Goal: Information Seeking & Learning: Learn about a topic

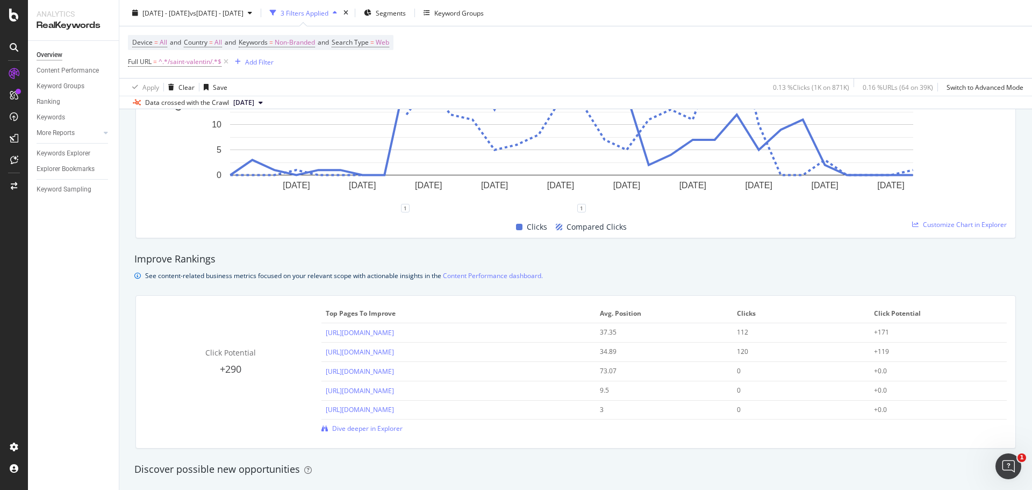
scroll to position [215, 0]
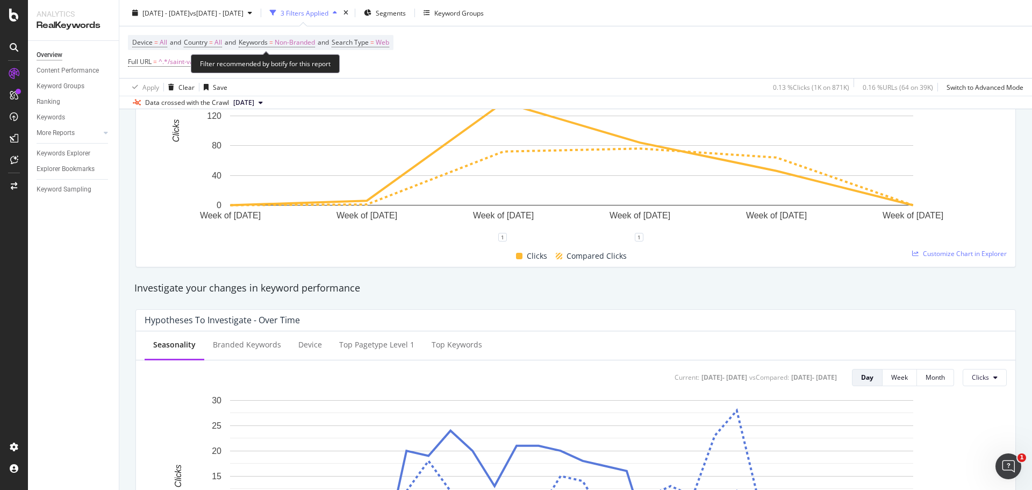
click at [185, 65] on span "^.*/saint-valentin/.*$" at bounding box center [190, 61] width 63 height 15
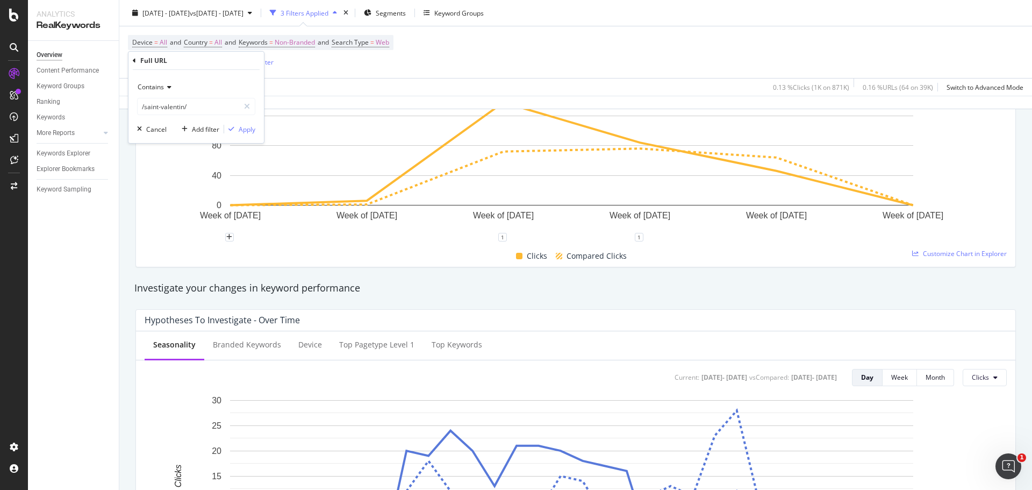
click at [160, 85] on span "Contains" at bounding box center [151, 86] width 26 height 9
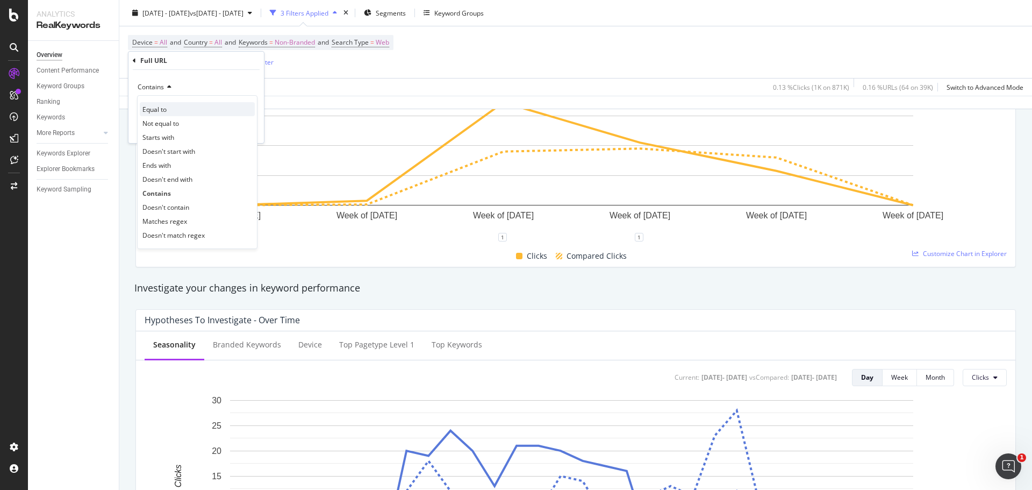
click at [188, 111] on div "Equal to" at bounding box center [197, 109] width 115 height 14
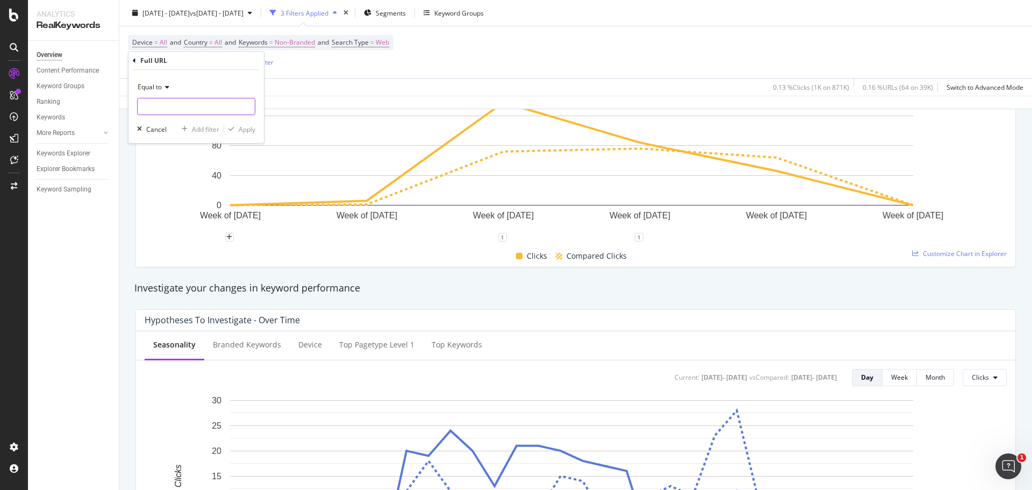
click at [181, 113] on input "text" at bounding box center [196, 106] width 117 height 17
paste input "[URL][DOMAIN_NAME]"
type input "[URL][DOMAIN_NAME]"
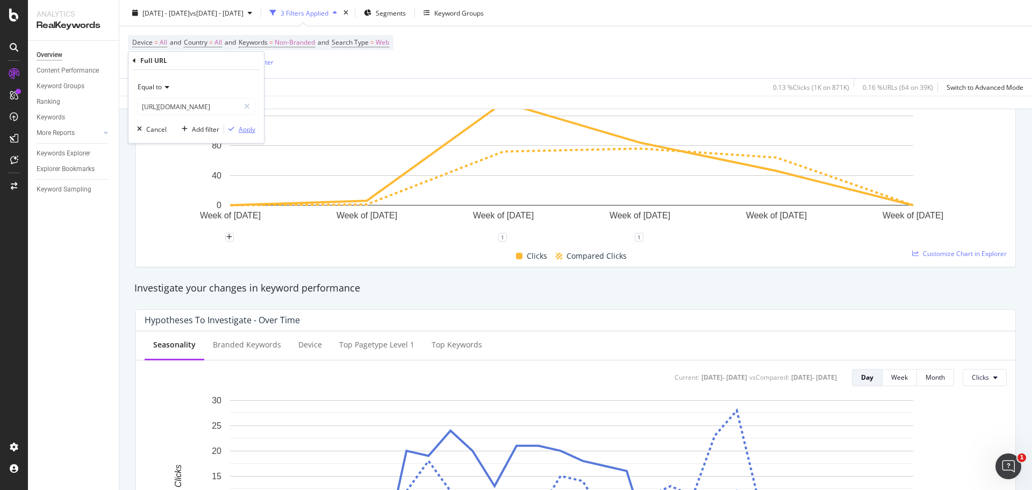
click at [244, 128] on div "Apply" at bounding box center [247, 129] width 17 height 9
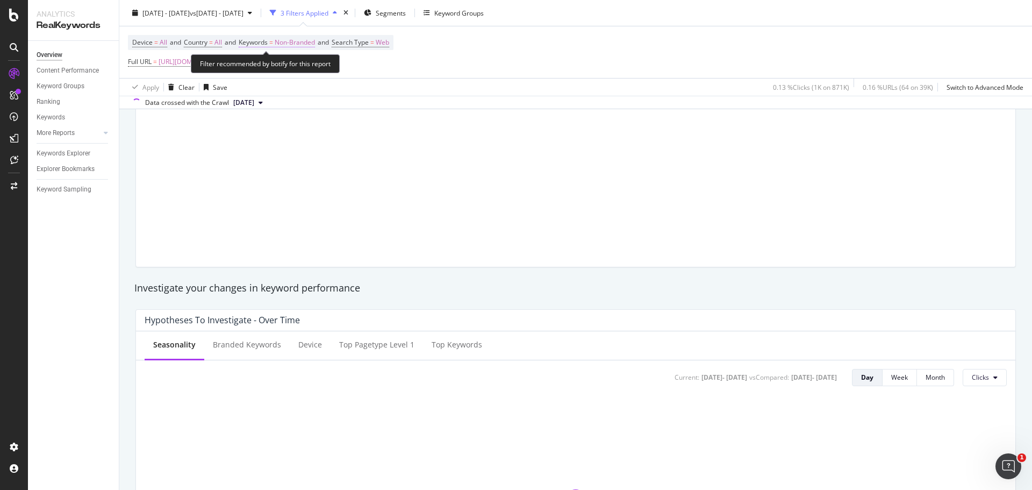
click at [293, 44] on span "Non-Branded" at bounding box center [295, 42] width 40 height 15
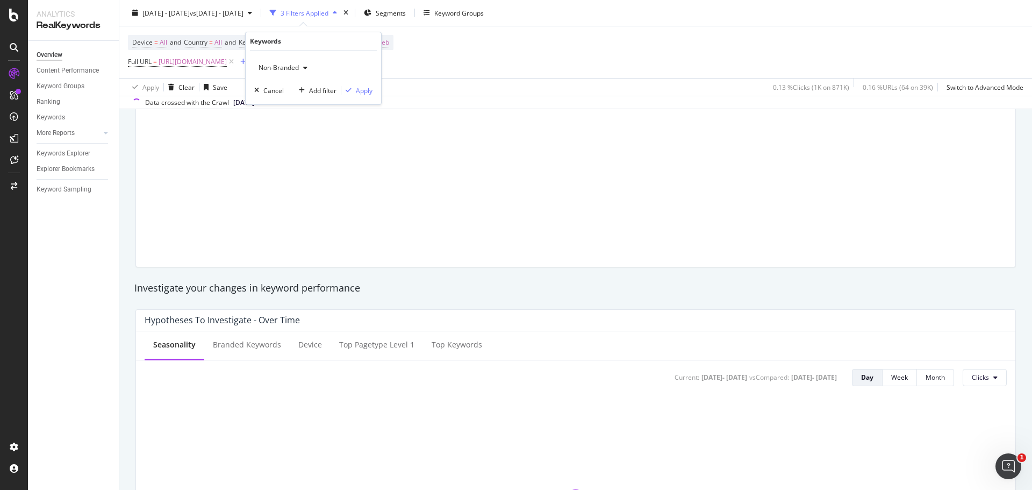
click at [299, 61] on div "Non-Branded" at bounding box center [283, 68] width 58 height 16
drag, startPoint x: 288, startPoint y: 145, endPoint x: 288, endPoint y: 153, distance: 7.5
click at [288, 153] on div "Non-Branded Branded Anonymized queries Non-Branded & Anonymized queries All" at bounding box center [318, 118] width 127 height 82
click at [287, 152] on span "All" at bounding box center [318, 152] width 110 height 10
click at [358, 94] on div "Apply" at bounding box center [364, 90] width 17 height 9
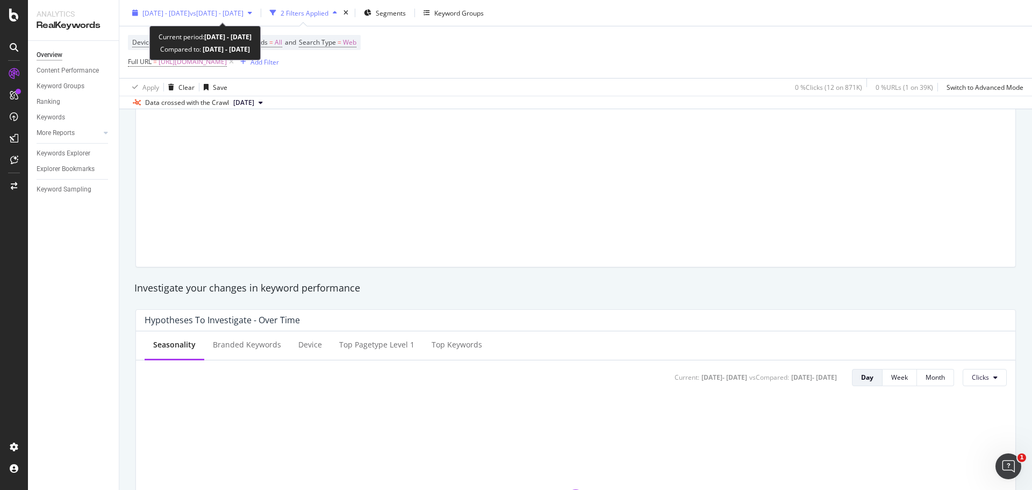
click at [190, 12] on span "[DATE] - [DATE]" at bounding box center [165, 12] width 47 height 9
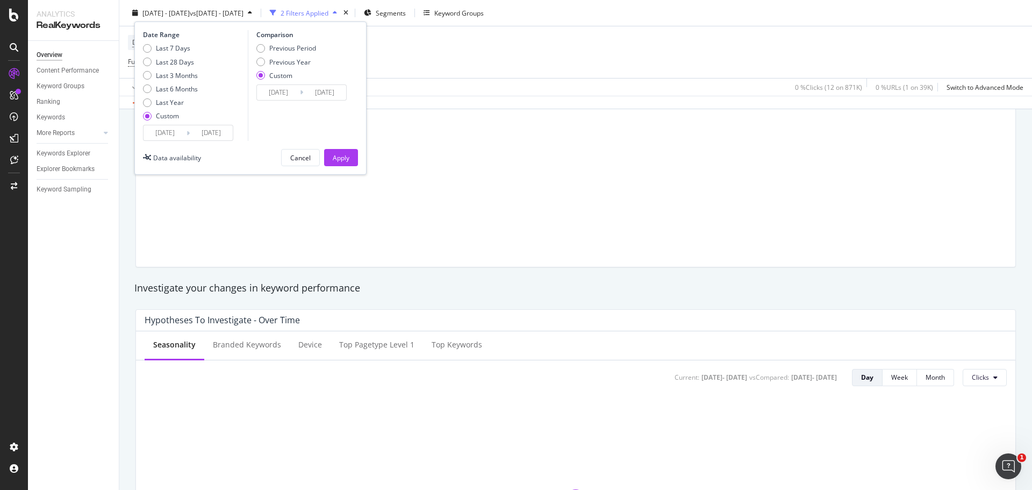
click at [166, 136] on input "[DATE]" at bounding box center [165, 132] width 43 height 15
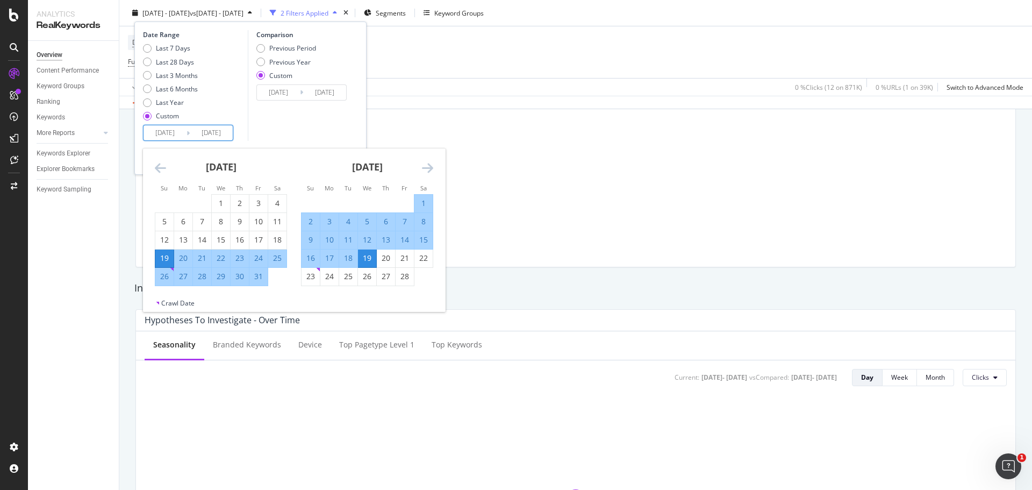
click at [426, 167] on icon "Move forward to switch to the next month." at bounding box center [427, 167] width 11 height 13
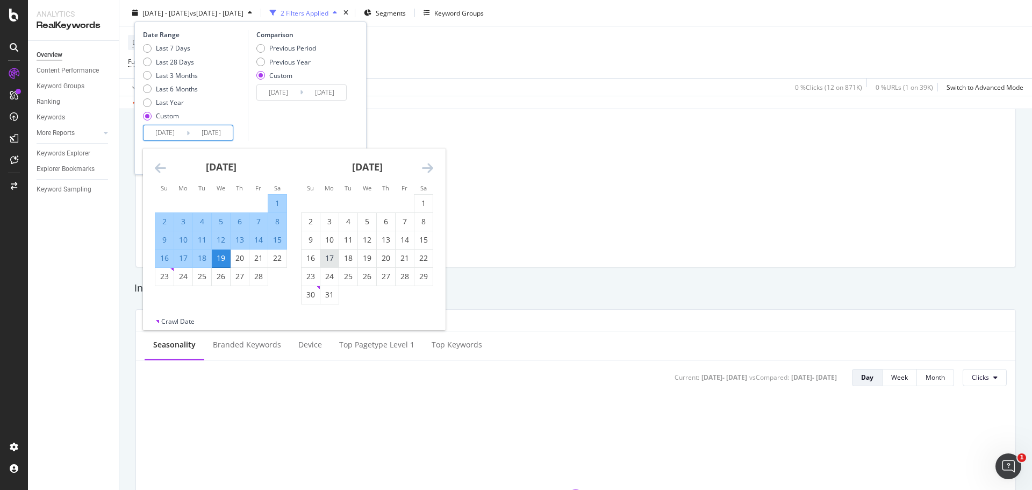
click at [214, 256] on div "19" at bounding box center [221, 258] width 18 height 11
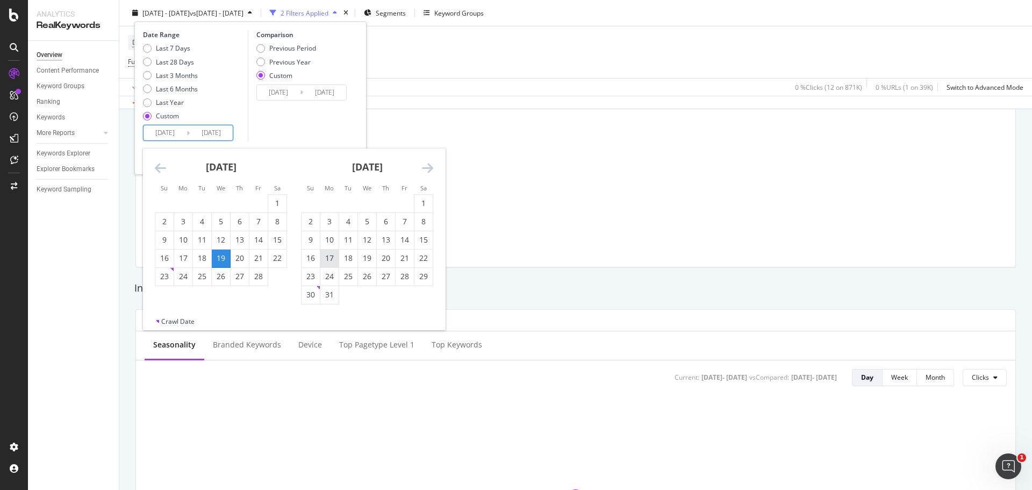
type input "[DATE]"
click at [370, 223] on div "5" at bounding box center [367, 221] width 18 height 11
type input "[DATE]"
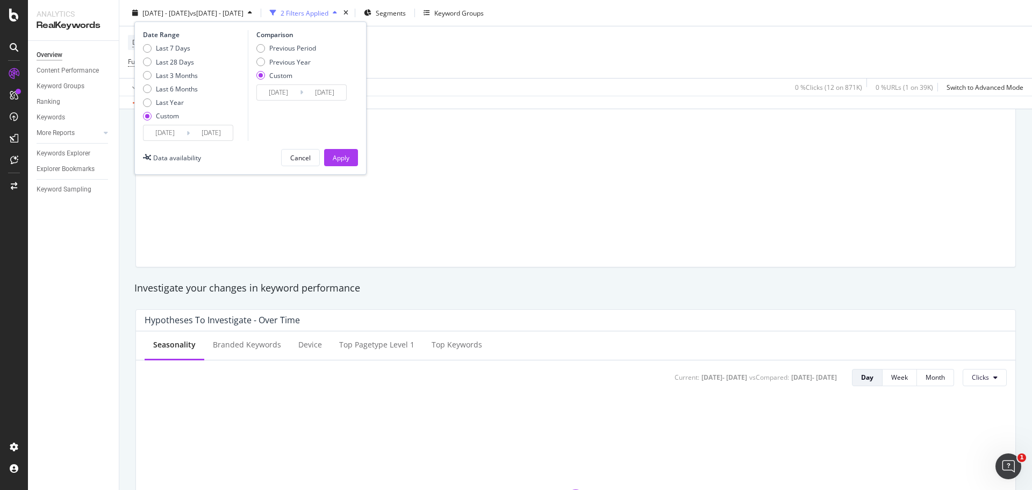
click at [275, 87] on input "[DATE]" at bounding box center [278, 92] width 43 height 15
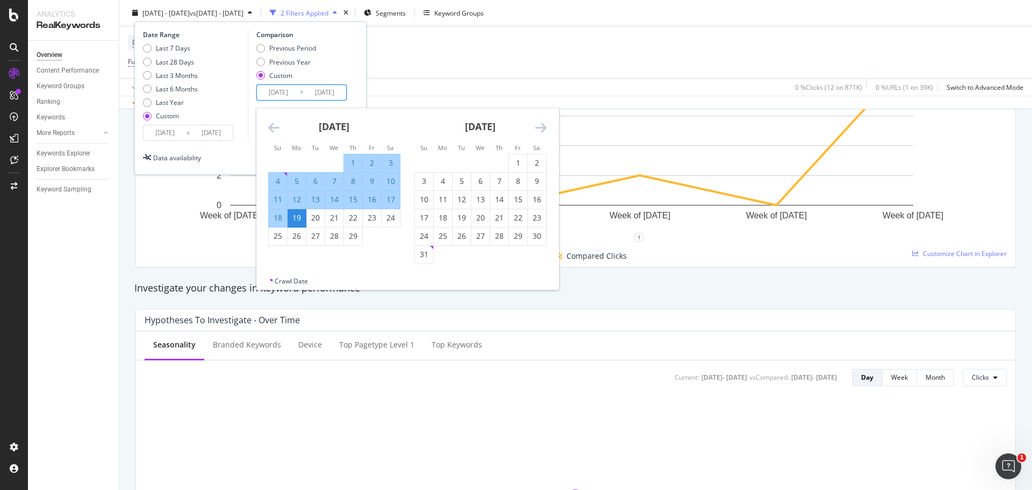
click at [296, 220] on div "19" at bounding box center [297, 217] width 18 height 11
type input "[DATE]"
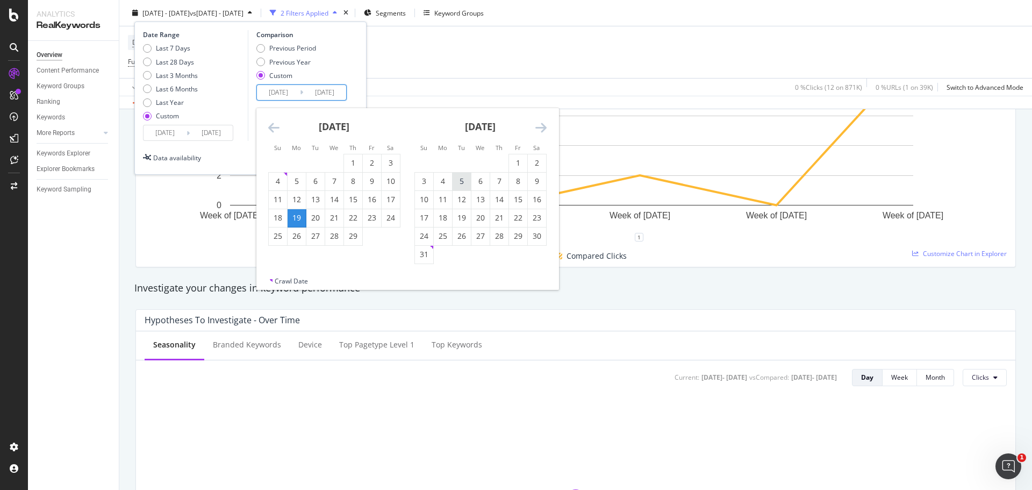
click at [459, 182] on div "5" at bounding box center [462, 181] width 18 height 11
type input "[DATE]"
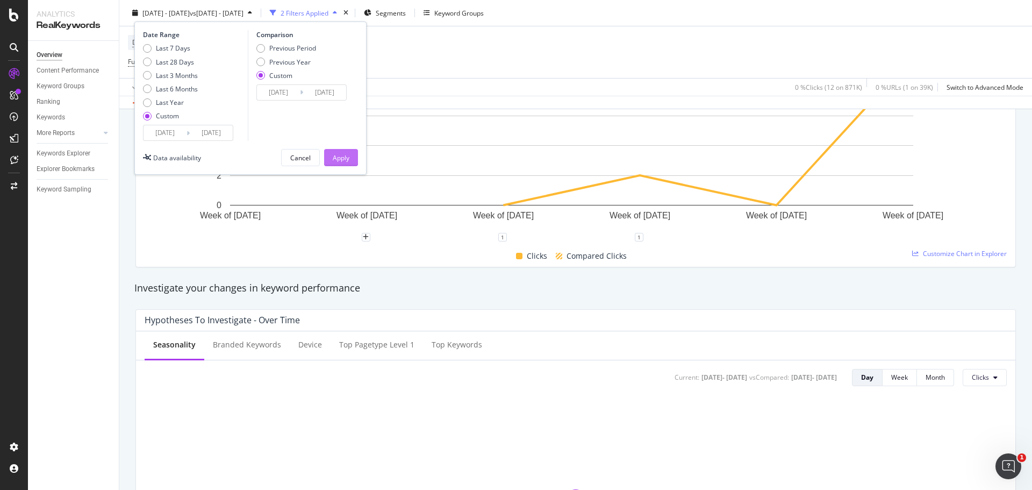
click at [342, 155] on div "Apply" at bounding box center [341, 157] width 17 height 9
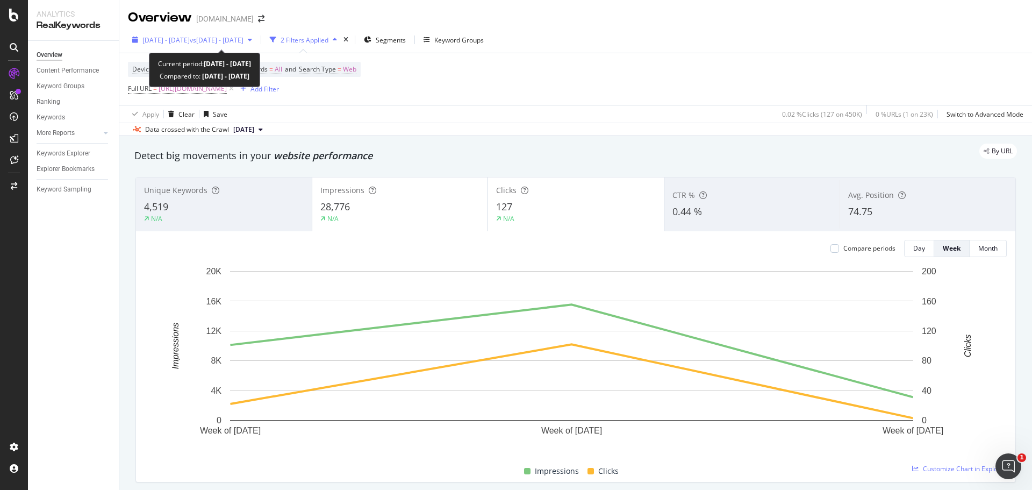
click at [237, 44] on span "vs [DATE] - [DATE]" at bounding box center [217, 39] width 54 height 9
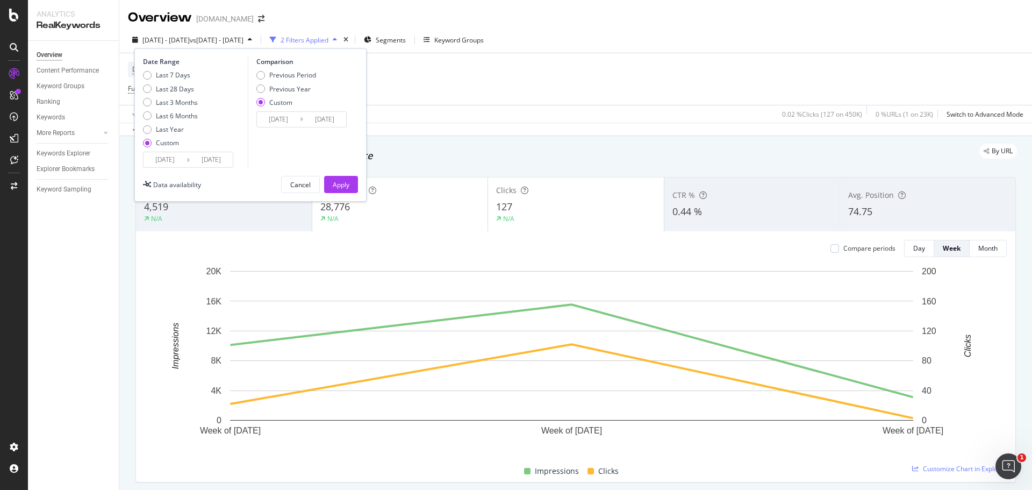
click at [154, 158] on input "[DATE]" at bounding box center [165, 159] width 43 height 15
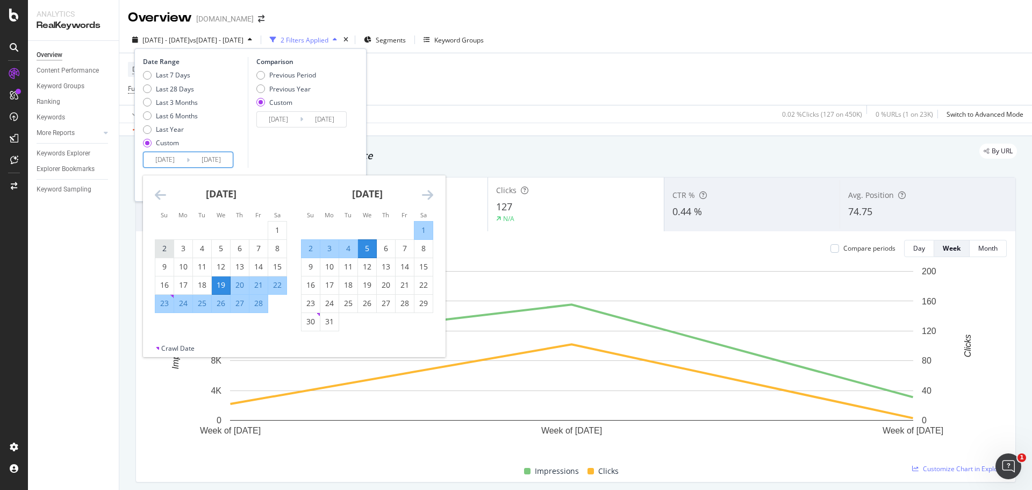
click at [158, 246] on div "2" at bounding box center [164, 248] width 18 height 11
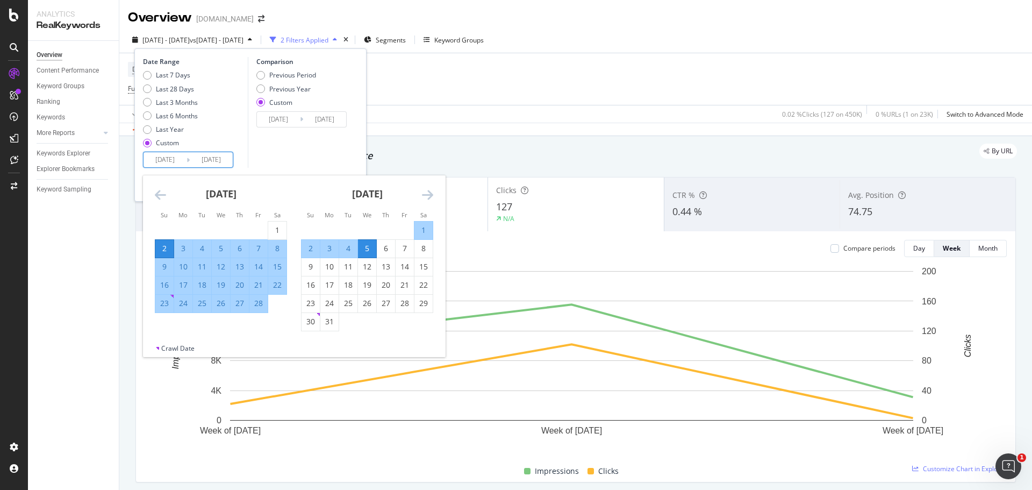
type input "[DATE]"
click at [218, 247] on div "5" at bounding box center [221, 248] width 18 height 11
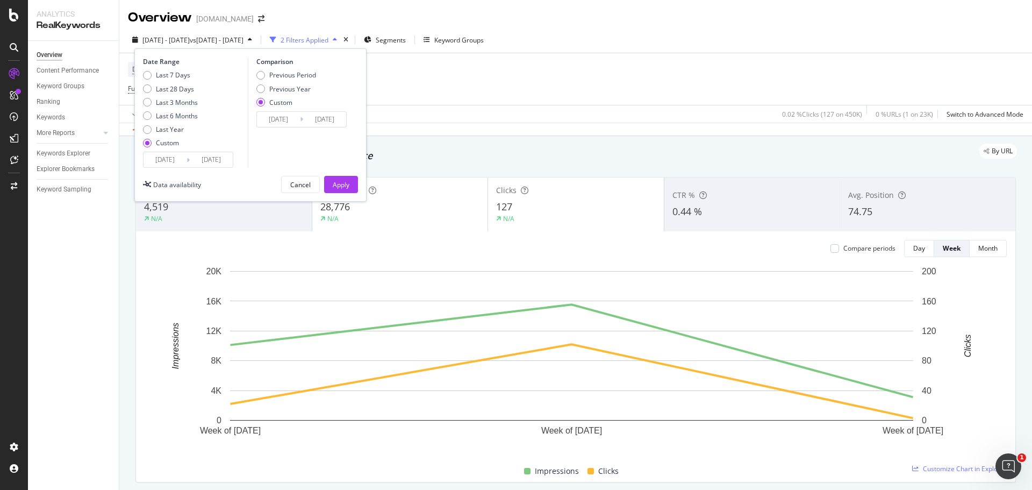
type input "[DATE]"
click at [163, 158] on input "[DATE]" at bounding box center [165, 159] width 43 height 15
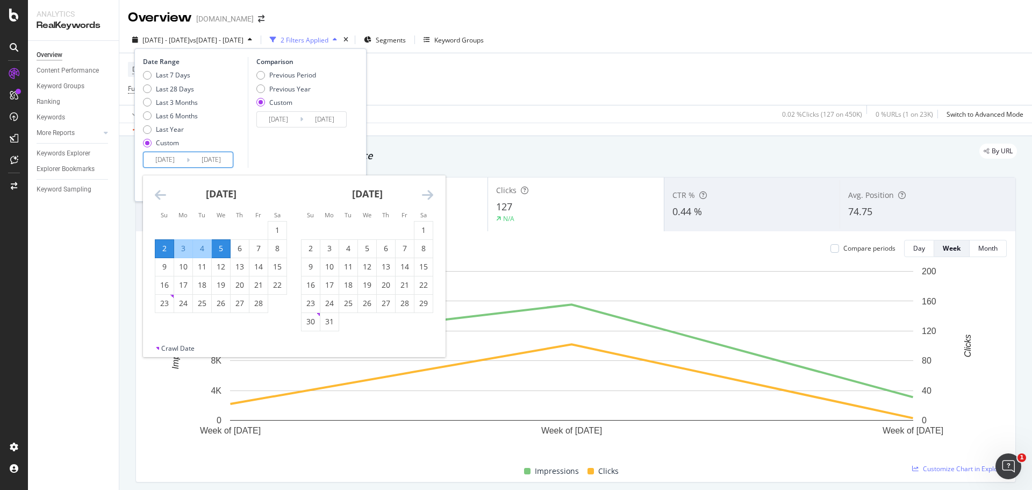
click at [221, 242] on div "5" at bounding box center [221, 249] width 18 height 18
type input "[DATE]"
click at [363, 248] on div "5" at bounding box center [367, 248] width 18 height 11
type input "[DATE]"
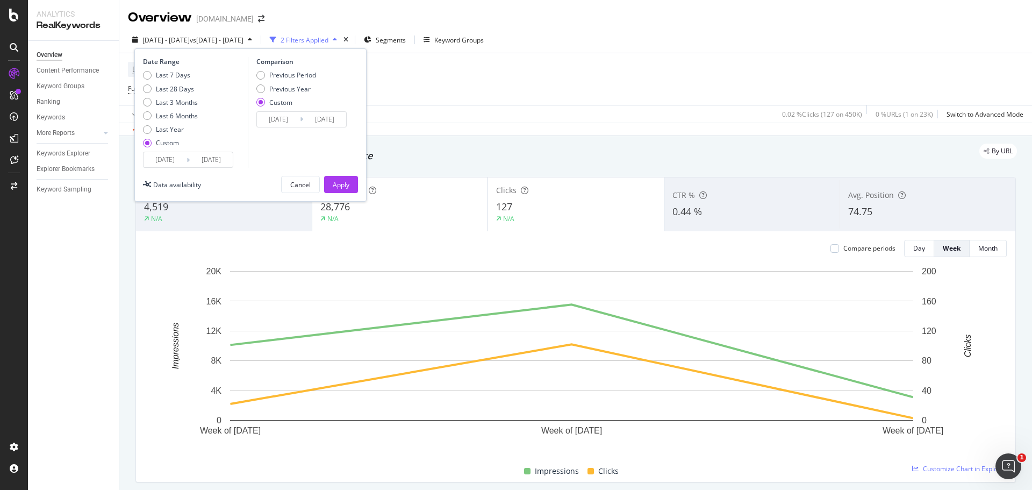
click at [269, 118] on input "[DATE]" at bounding box center [278, 119] width 43 height 15
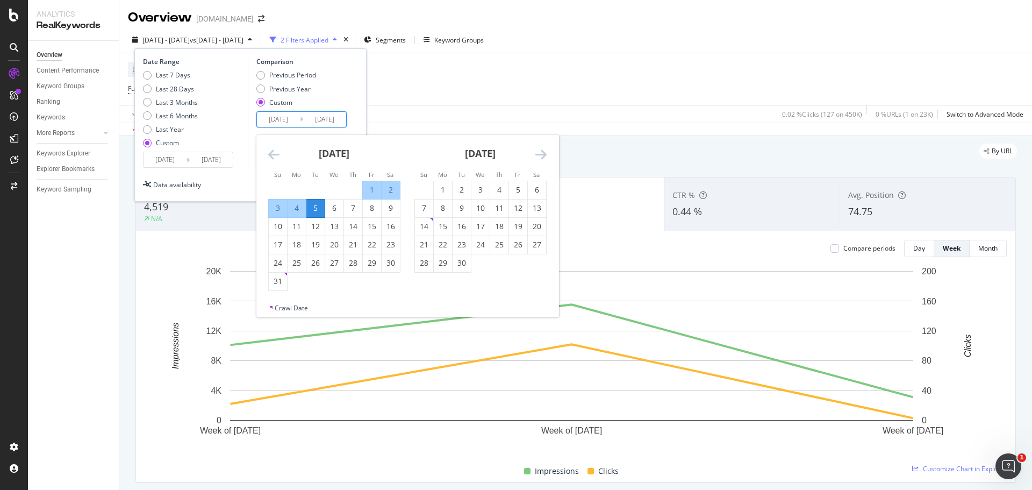
click at [271, 148] on icon "Move backward to switch to the previous month." at bounding box center [273, 154] width 11 height 13
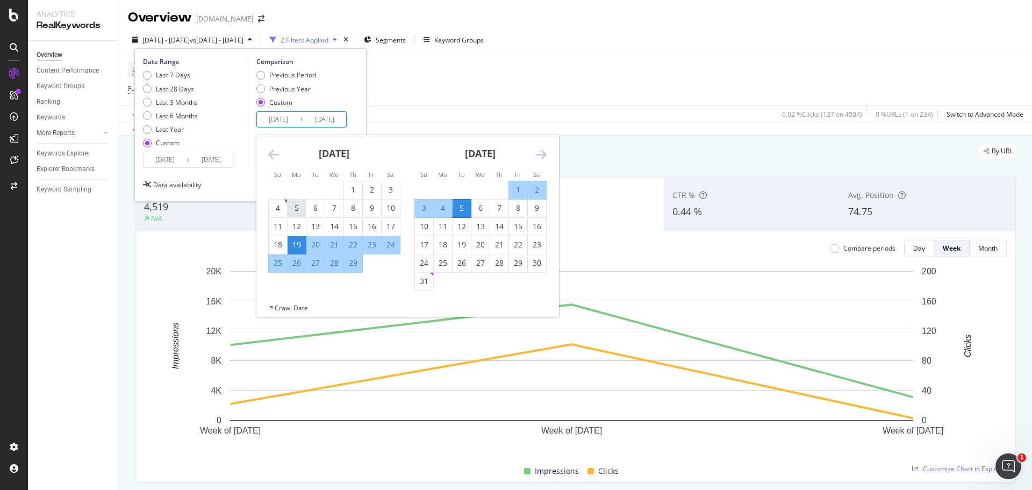
click at [303, 205] on div "5" at bounding box center [297, 208] width 18 height 11
type input "[DATE]"
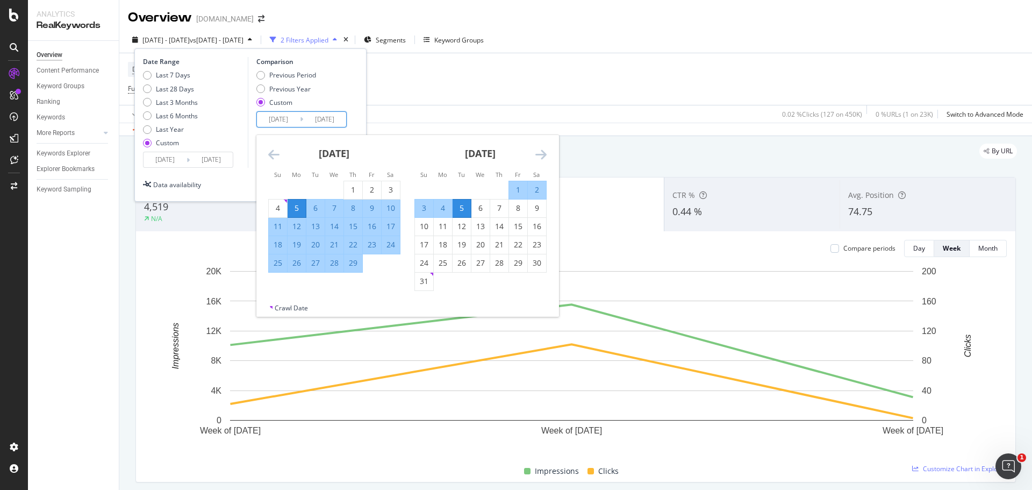
click at [458, 210] on div "5" at bounding box center [462, 208] width 18 height 11
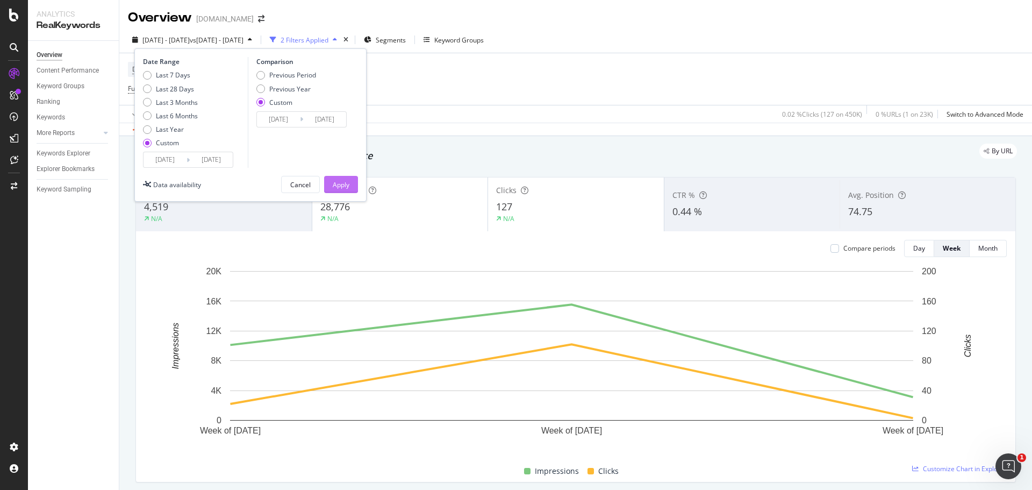
click at [341, 179] on div "Apply" at bounding box center [341, 184] width 17 height 16
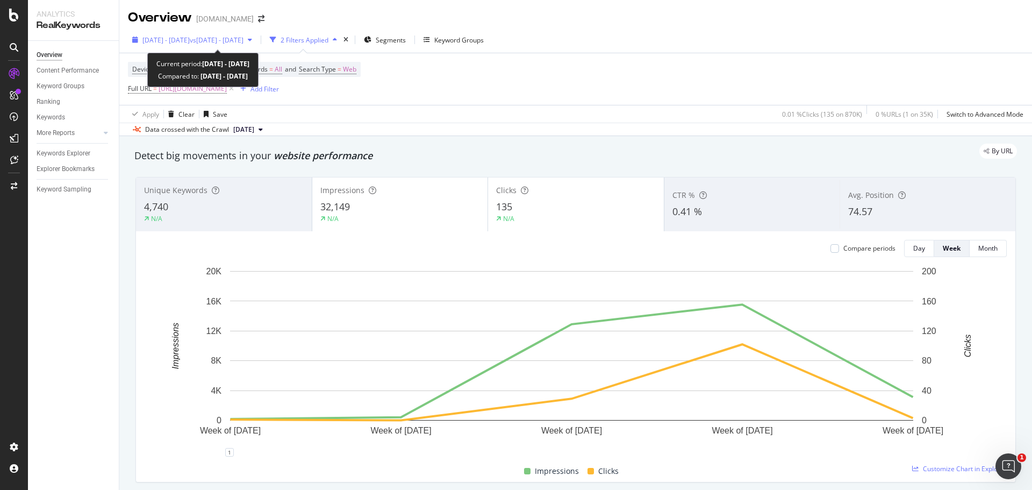
click at [217, 42] on span "vs [DATE] - [DATE]" at bounding box center [217, 39] width 54 height 9
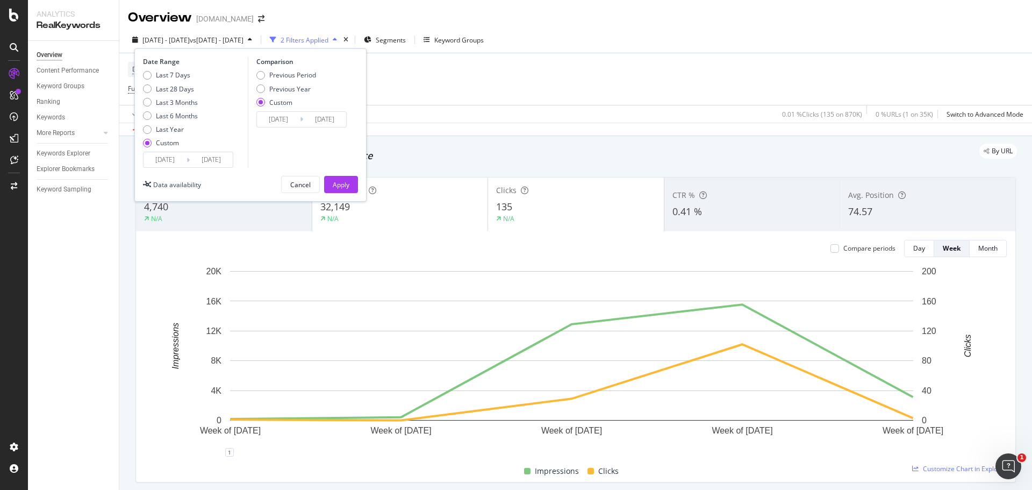
click at [162, 162] on input "[DATE]" at bounding box center [165, 159] width 43 height 15
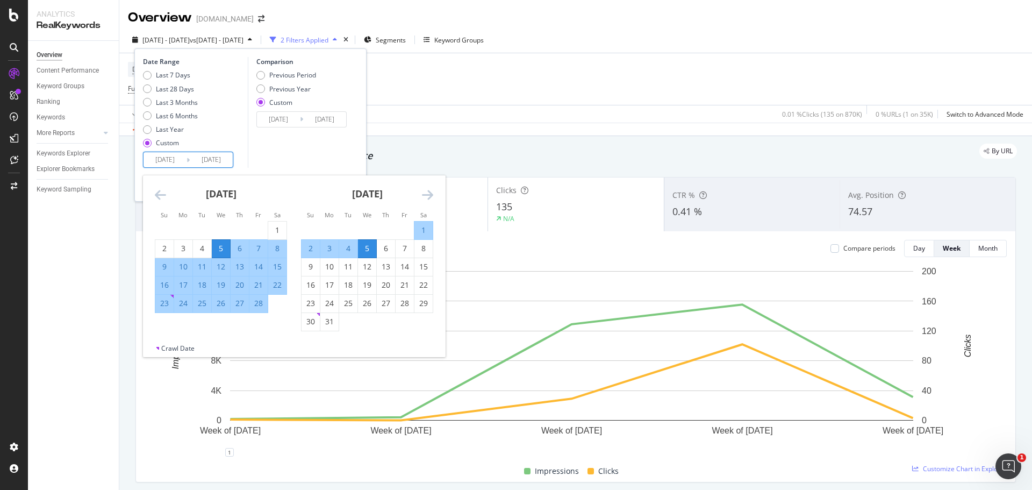
click at [185, 285] on div "17" at bounding box center [183, 285] width 18 height 11
type input "[DATE]"
click at [184, 288] on div "17" at bounding box center [183, 285] width 18 height 11
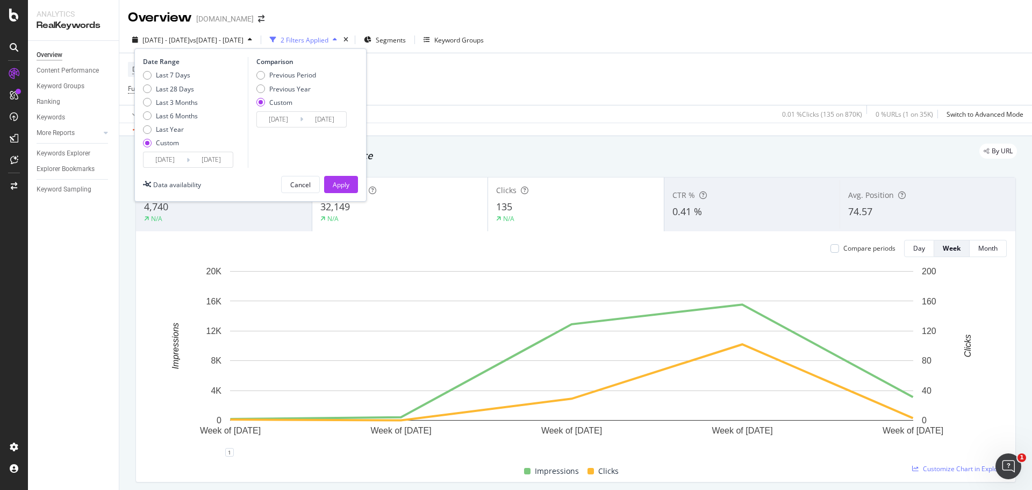
click at [159, 159] on input "[DATE]" at bounding box center [165, 159] width 43 height 15
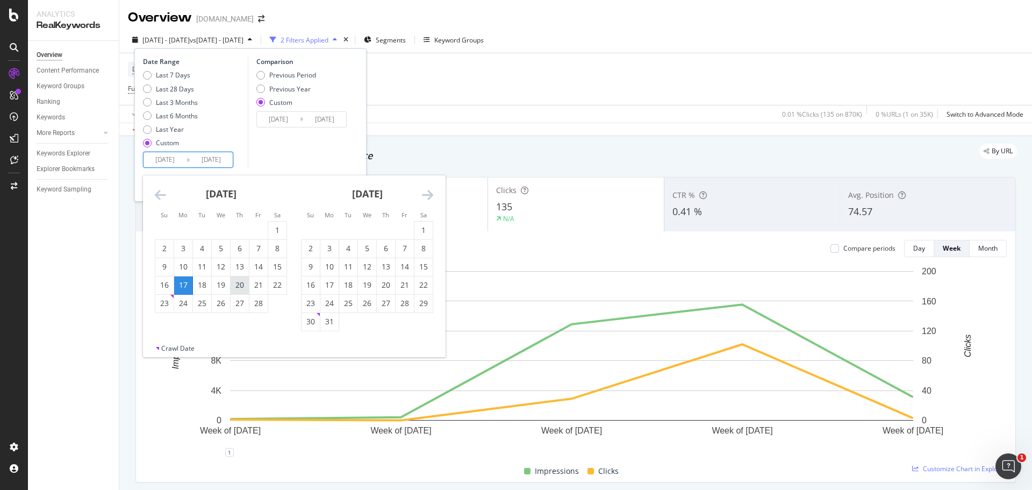
click at [187, 285] on div "17" at bounding box center [183, 285] width 18 height 11
click at [316, 282] on div "16" at bounding box center [311, 285] width 18 height 11
type input "[DATE]"
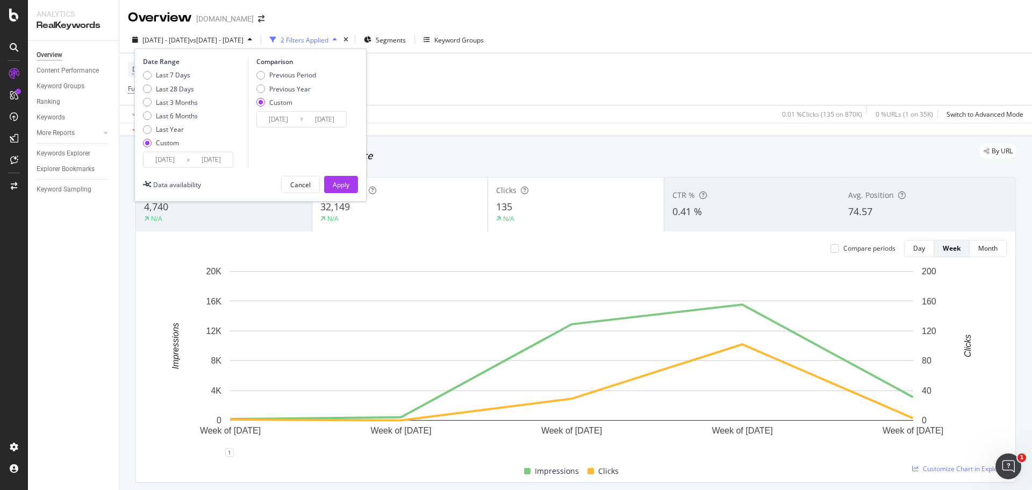
click at [290, 115] on input "[DATE]" at bounding box center [278, 119] width 43 height 15
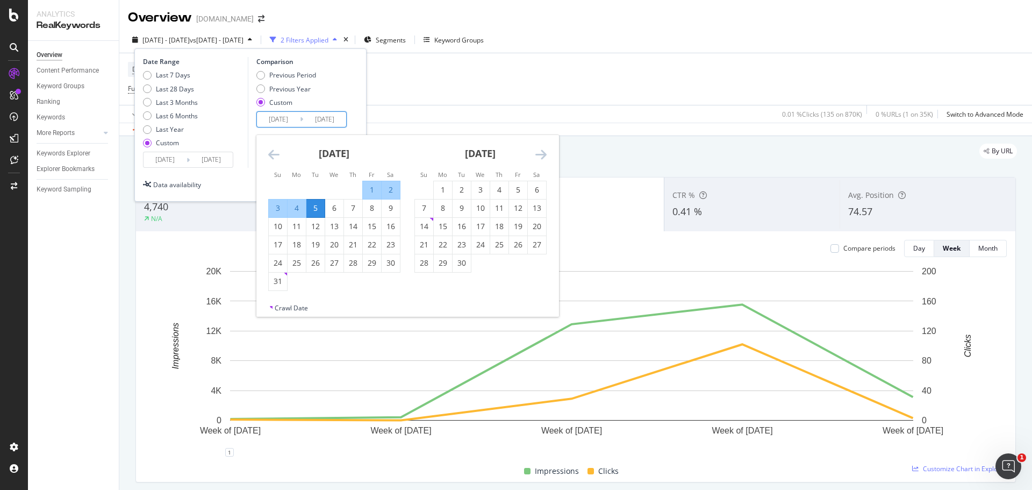
click at [271, 157] on icon "Move backward to switch to the previous month." at bounding box center [273, 154] width 11 height 13
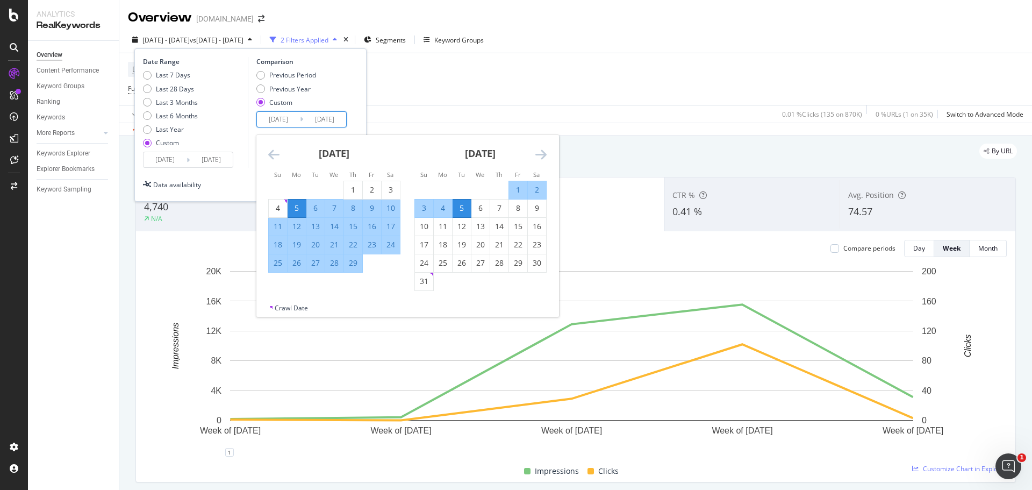
click at [389, 226] on div "17" at bounding box center [391, 226] width 18 height 11
type input "[DATE]"
click at [539, 225] on div "16" at bounding box center [537, 226] width 18 height 11
type input "[DATE]"
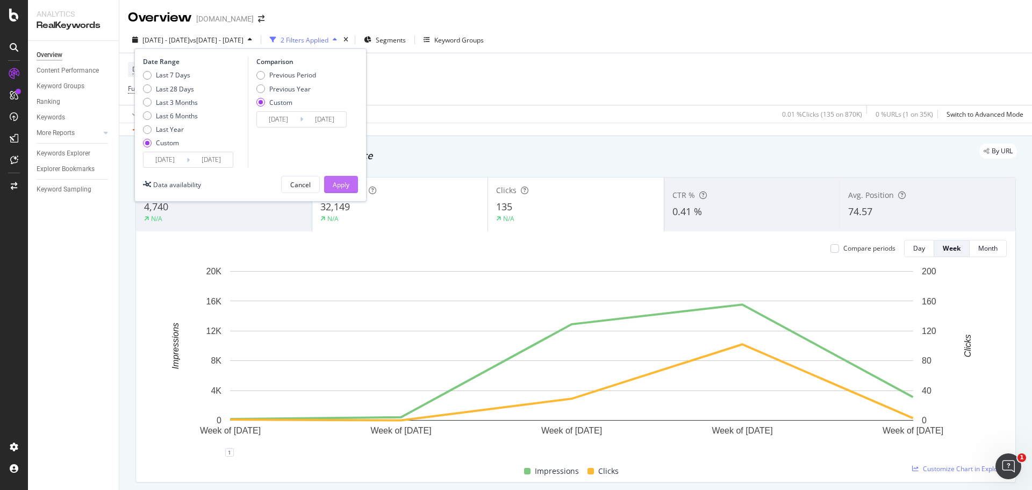
click at [344, 187] on div "Apply" at bounding box center [341, 184] width 17 height 9
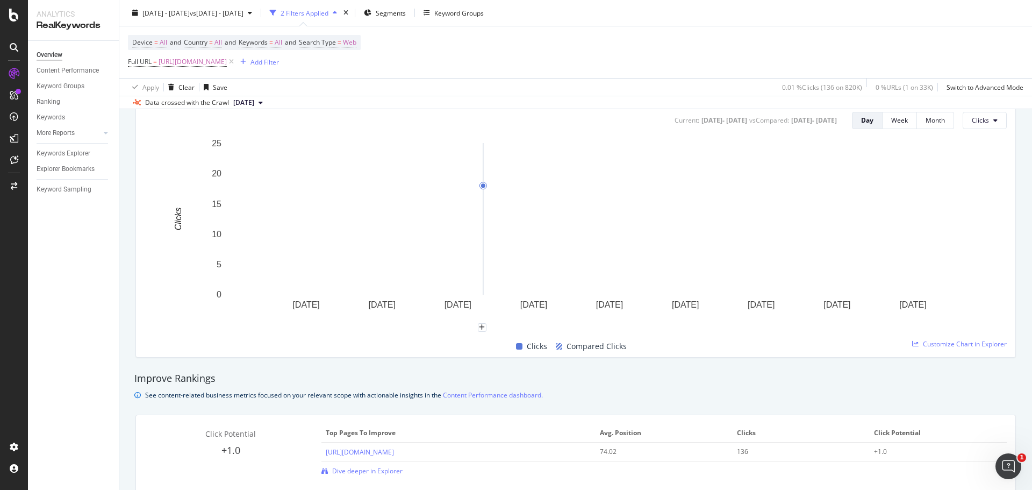
scroll to position [538, 0]
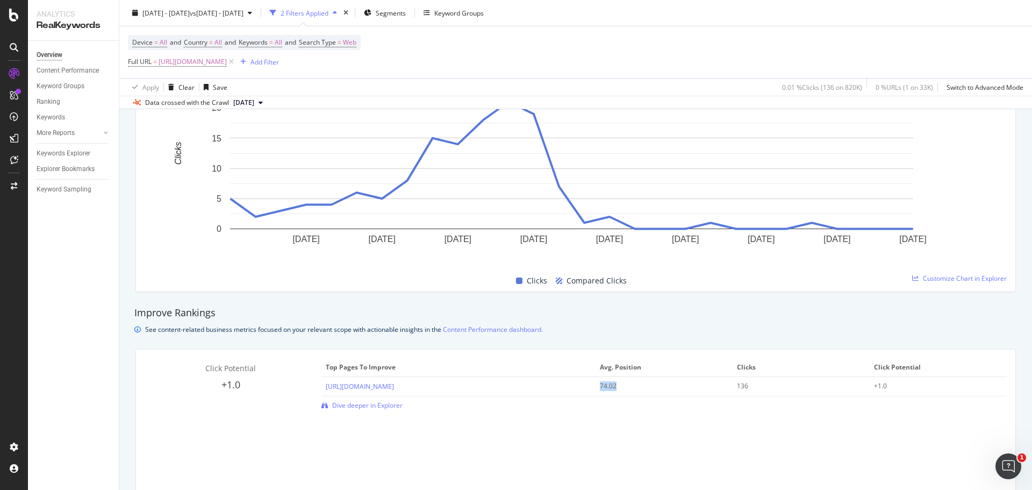
drag, startPoint x: 596, startPoint y: 388, endPoint x: 668, endPoint y: 387, distance: 72.0
click at [643, 385] on div "74.02" at bounding box center [658, 386] width 116 height 10
click at [669, 387] on div "74.02" at bounding box center [658, 386] width 116 height 10
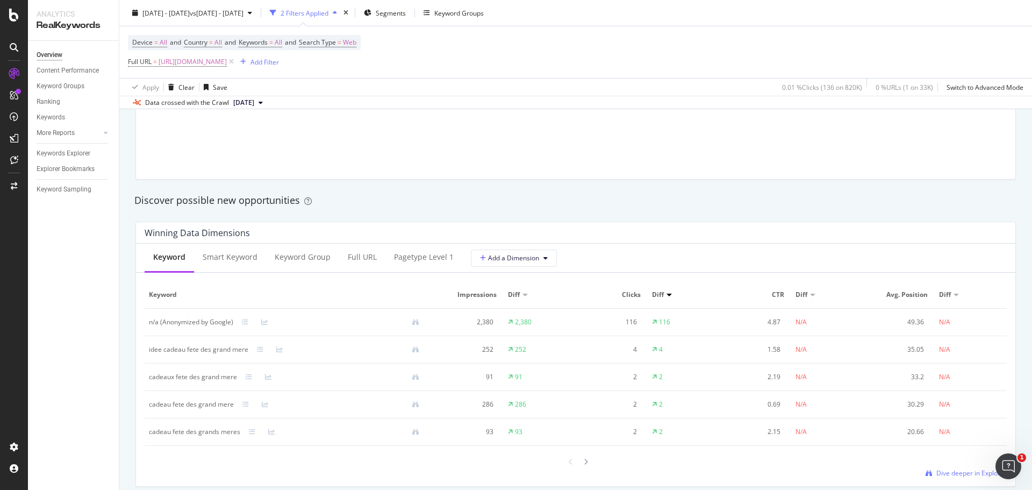
scroll to position [914, 0]
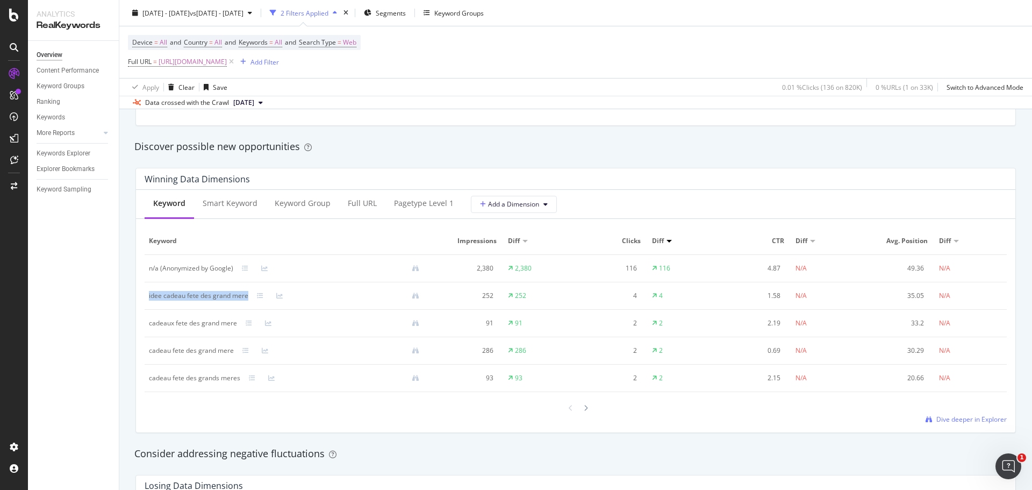
drag, startPoint x: 148, startPoint y: 295, endPoint x: 249, endPoint y: 297, distance: 101.1
click at [249, 297] on td "idee cadeau fete des grand mere" at bounding box center [289, 295] width 288 height 27
copy div "idee cadeau fete des grand mere"
drag, startPoint x: 239, startPoint y: 321, endPoint x: 146, endPoint y: 323, distance: 93.6
click at [146, 323] on td "cadeaux fete des grand mere" at bounding box center [289, 323] width 288 height 27
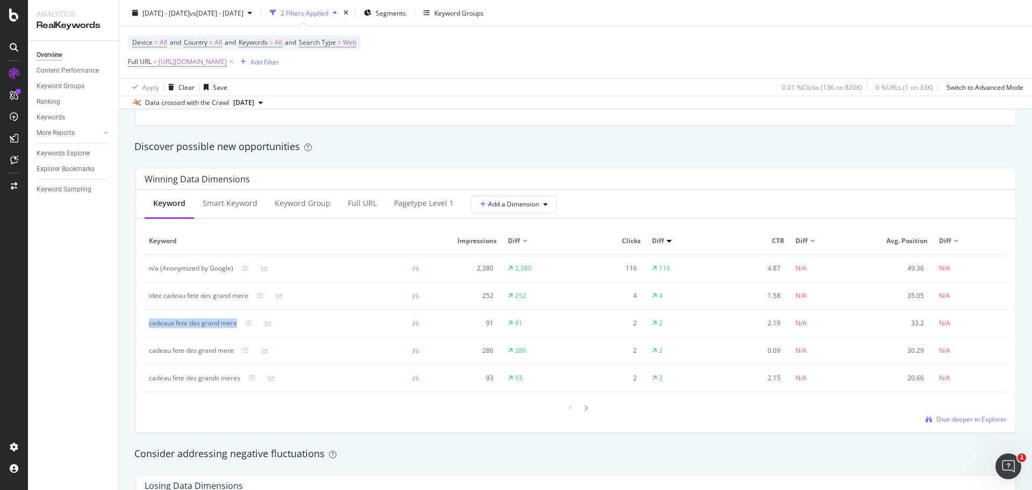
copy div "cadeaux fete des grand mere"
click at [584, 410] on icon at bounding box center [586, 408] width 4 height 6
click at [584, 407] on icon at bounding box center [586, 408] width 4 height 6
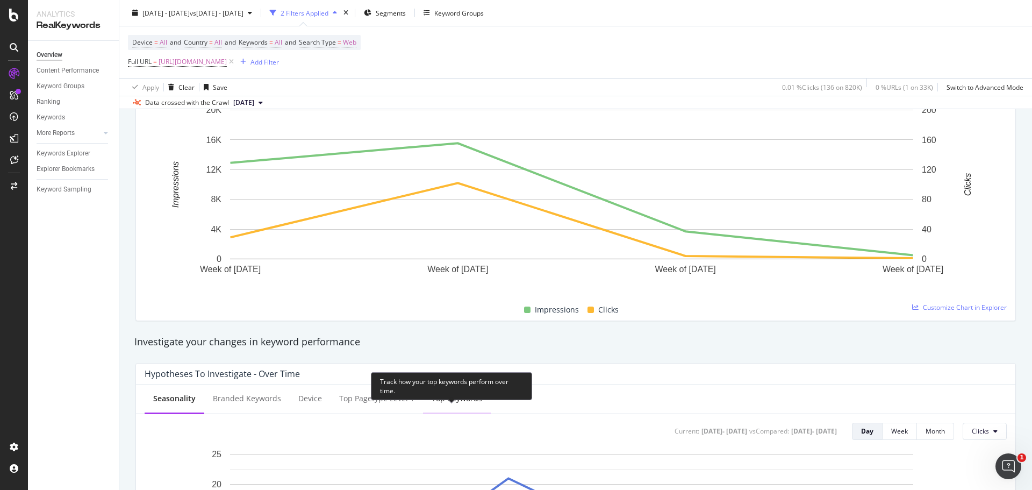
scroll to position [0, 0]
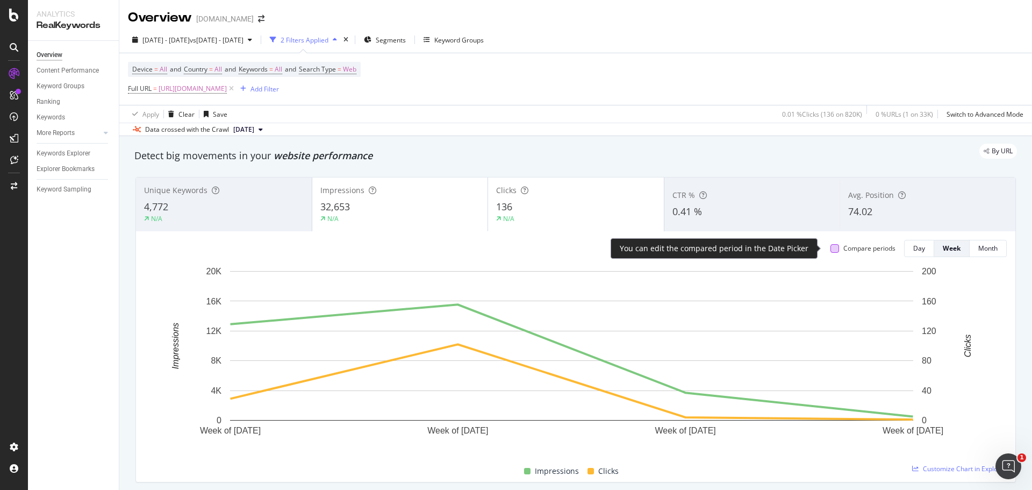
click at [831, 249] on div at bounding box center [835, 248] width 9 height 9
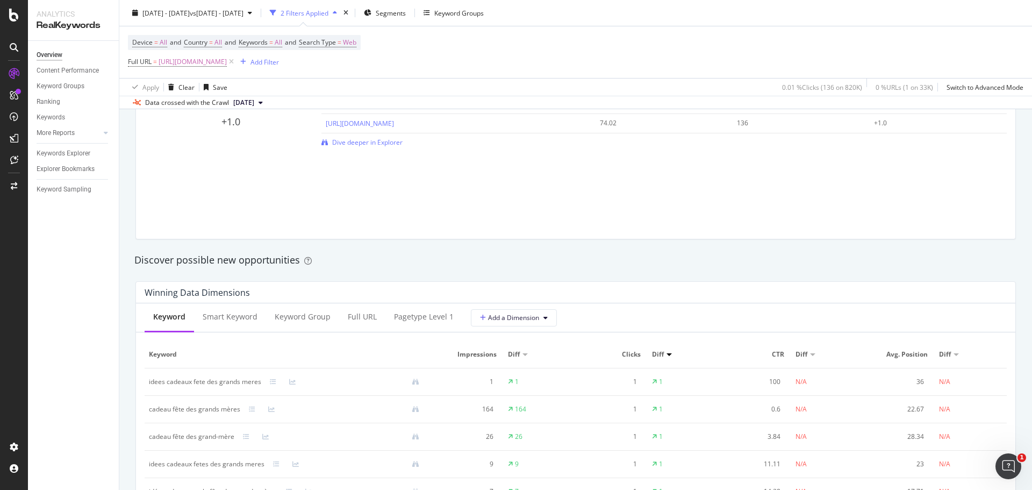
scroll to position [914, 0]
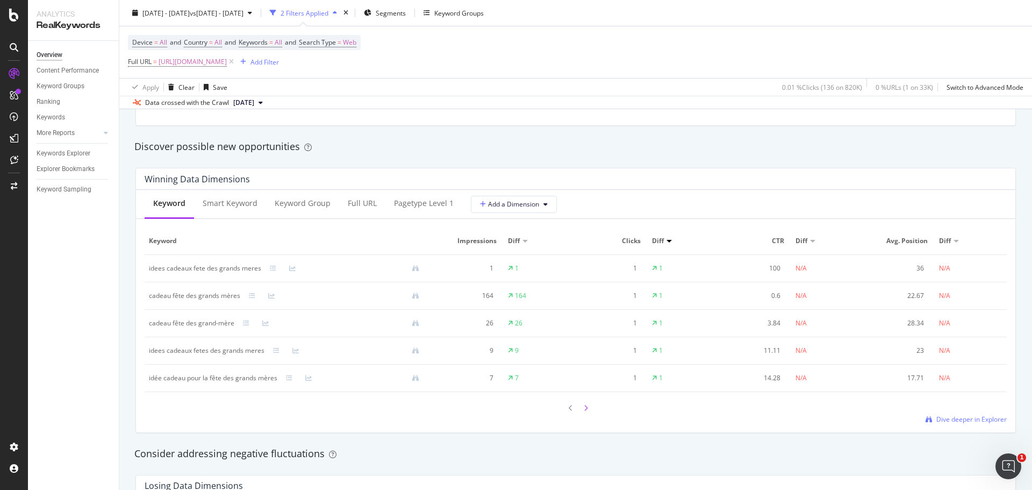
click at [584, 407] on icon at bounding box center [586, 408] width 4 height 6
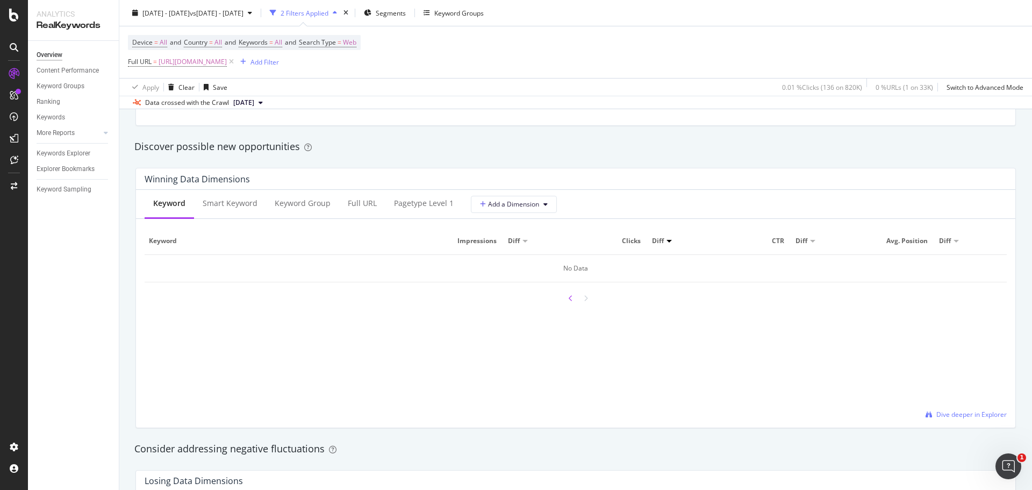
click at [569, 302] on div at bounding box center [571, 298] width 10 height 15
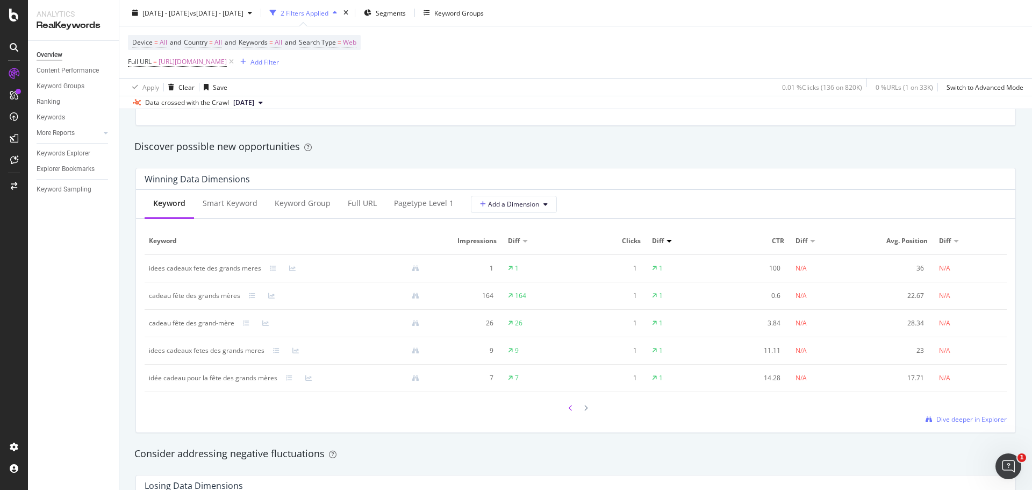
click at [569, 406] on icon at bounding box center [571, 408] width 4 height 6
